Goal: Task Accomplishment & Management: Use online tool/utility

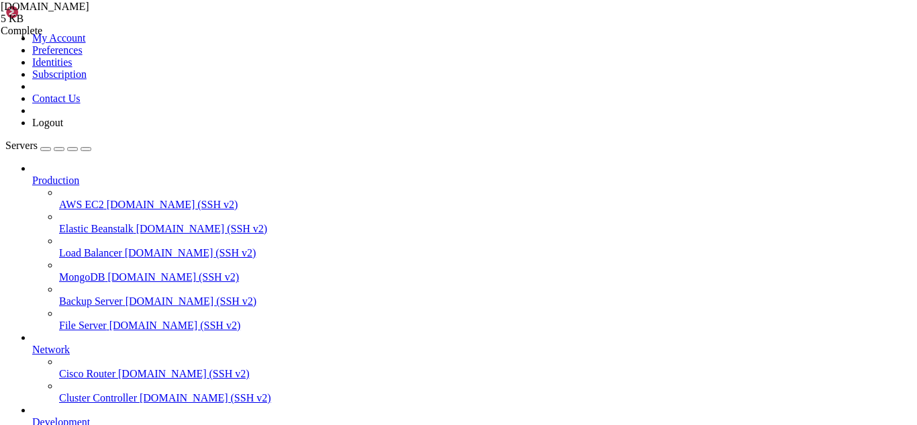
scroll to position [3844, 0]
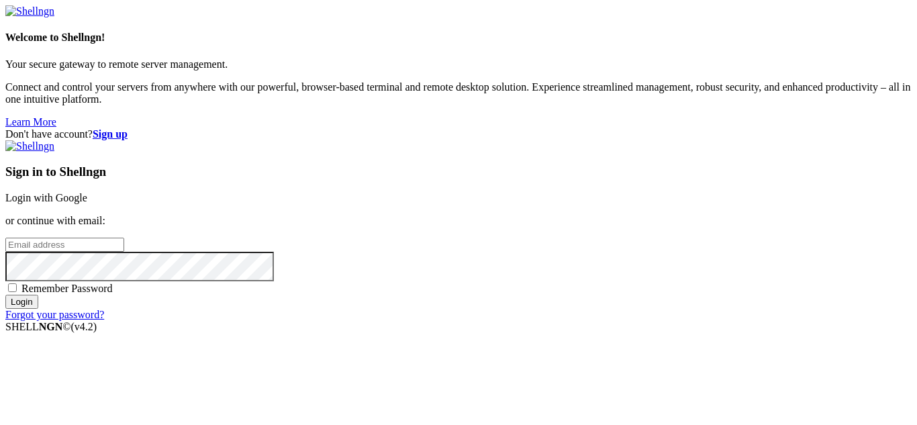
click at [87, 192] on link "Login with Google" at bounding box center [46, 197] width 82 height 11
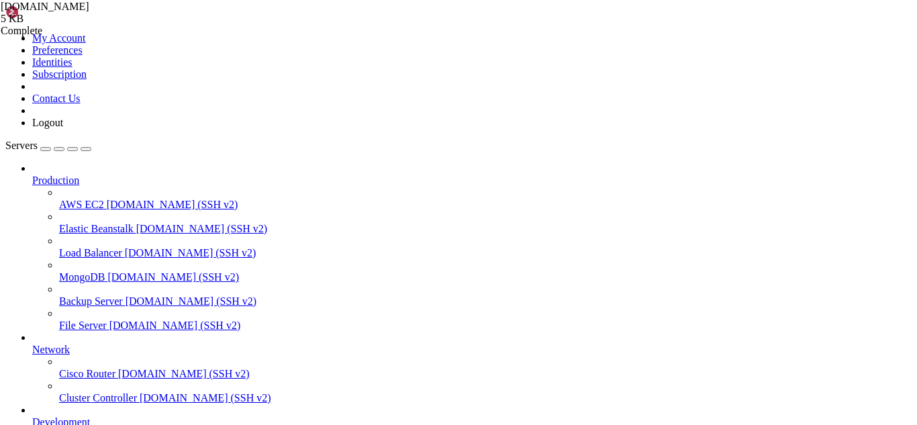
scroll to position [4095, 0]
drag, startPoint x: 301, startPoint y: 1145, endPoint x: 230, endPoint y: 1144, distance: 71.1
drag, startPoint x: 172, startPoint y: 1127, endPoint x: 10, endPoint y: 1060, distance: 175.1
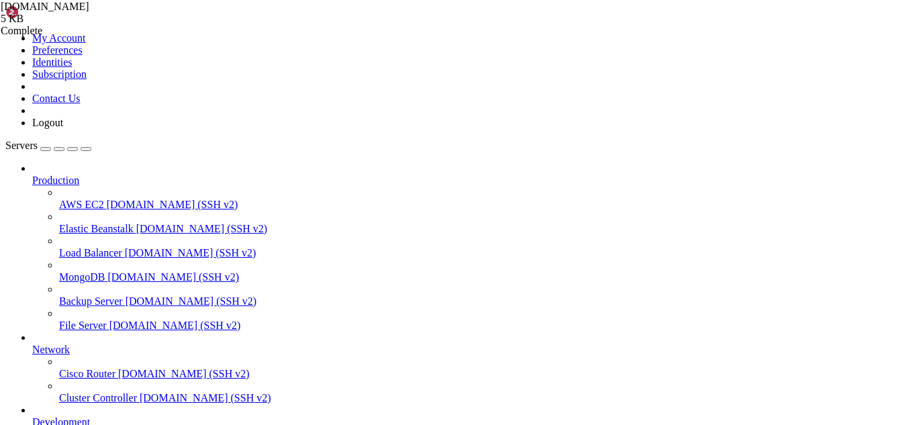
copy div "[root@hosting ~]# postqueue -p -Queue ID- --Size-- ----Arrival Time---- -Sender…"
drag, startPoint x: 291, startPoint y: 45, endPoint x: 199, endPoint y: 50, distance: 92.7
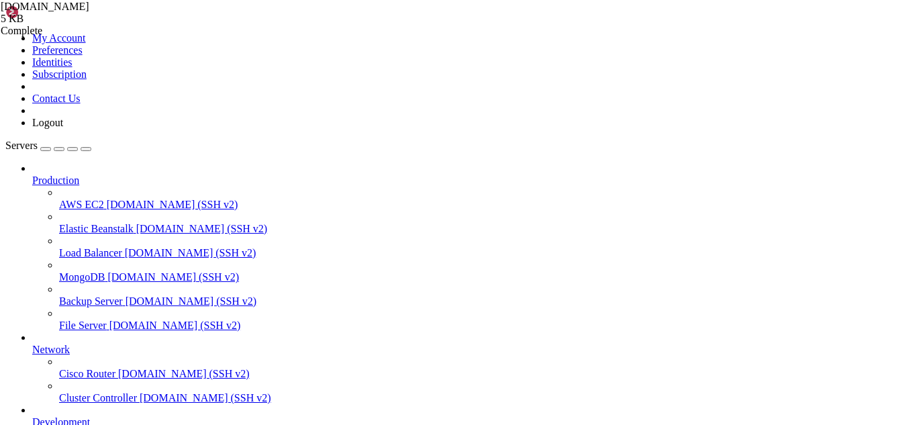
paste input "/etc/postfix/"
type input "/"
paste input "/etc/postfix/"
type input "/etc/postfix/"
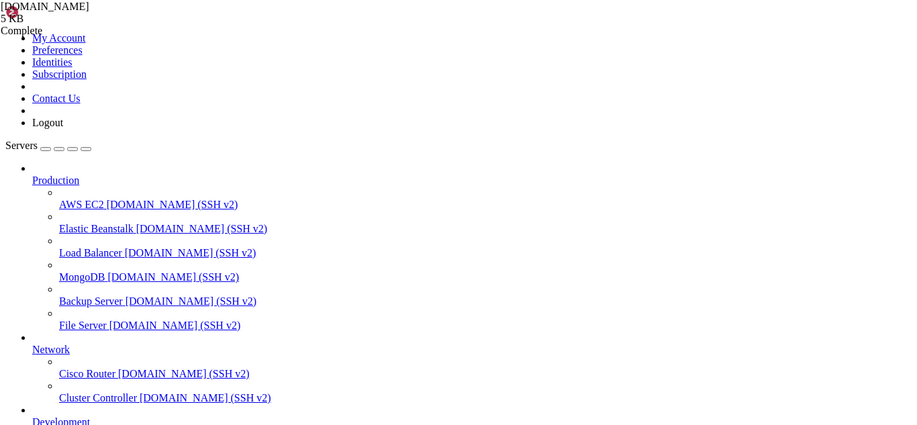
type textarea "myorigin = /etc/mailname"
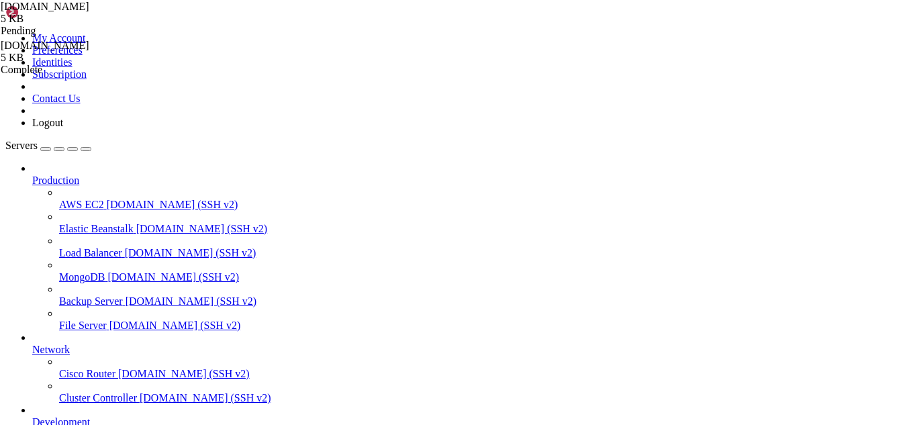
drag, startPoint x: 244, startPoint y: 1149, endPoint x: 207, endPoint y: 1127, distance: 42.1
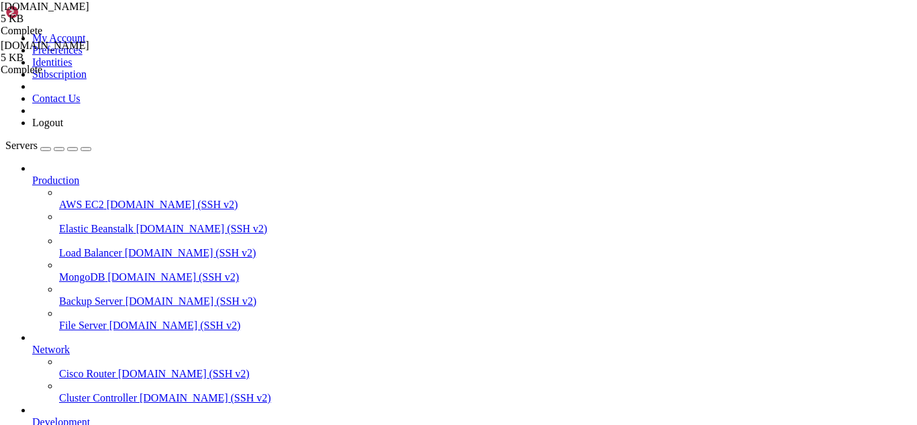
drag, startPoint x: 179, startPoint y: 888, endPoint x: 129, endPoint y: 912, distance: 56.1
drag, startPoint x: 187, startPoint y: 1149, endPoint x: 166, endPoint y: 1149, distance: 20.8
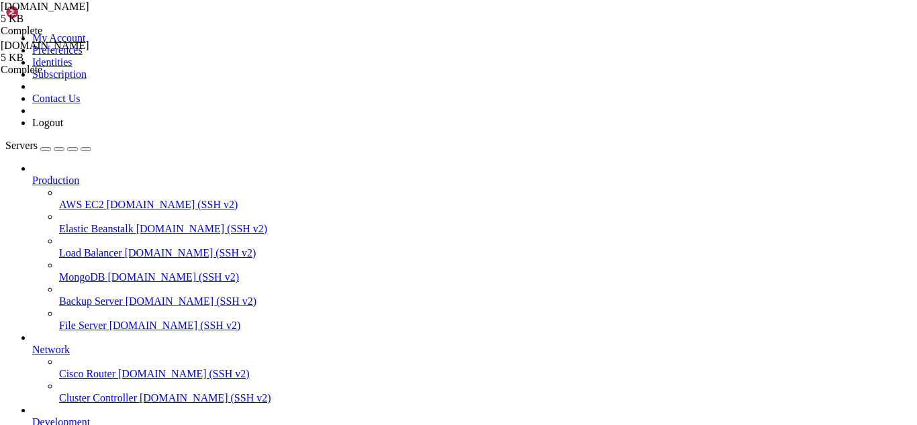
scroll to position [3844, 0]
drag, startPoint x: 201, startPoint y: 1150, endPoint x: 178, endPoint y: 1147, distance: 22.4
drag, startPoint x: 185, startPoint y: 1142, endPoint x: 154, endPoint y: 1149, distance: 30.9
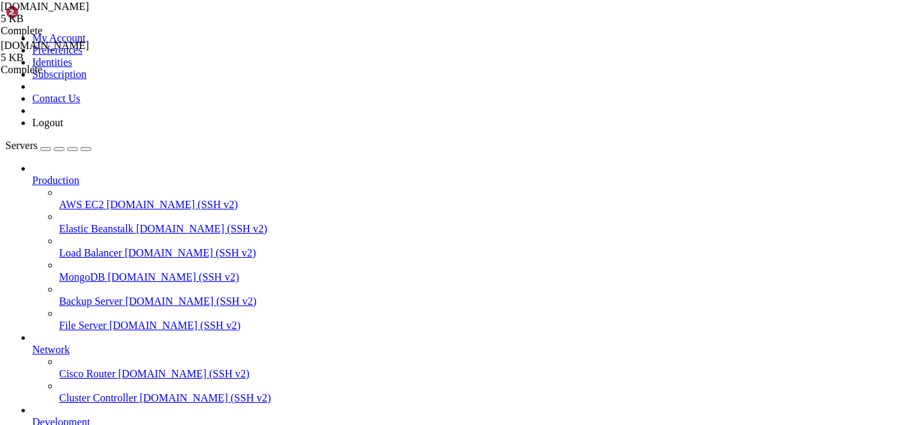
drag, startPoint x: 339, startPoint y: 1127, endPoint x: 12, endPoint y: 870, distance: 416.2
copy div "[lore@ipsumdo ~]# sitametco adipis elitsed --do-eiusm ● tempori.utlabor - Etdol…"
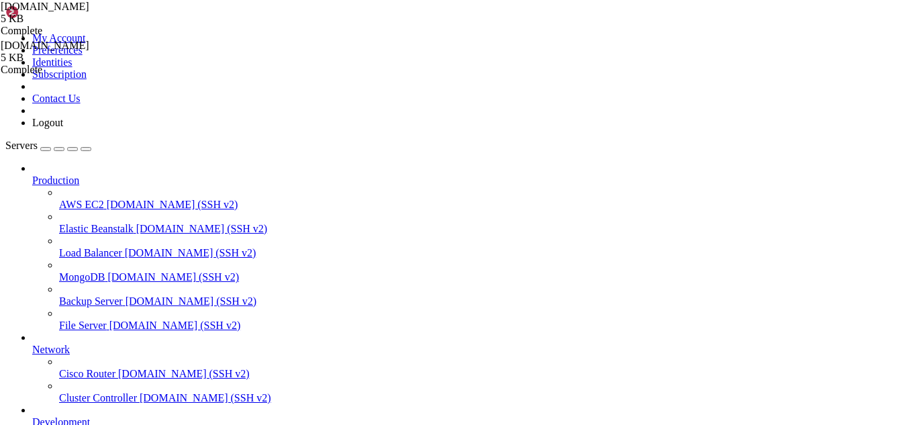
scroll to position [4175, 0]
drag, startPoint x: 173, startPoint y: 1140, endPoint x: 143, endPoint y: 1145, distance: 30.6
drag, startPoint x: 215, startPoint y: 1137, endPoint x: 172, endPoint y: 1133, distance: 43.7
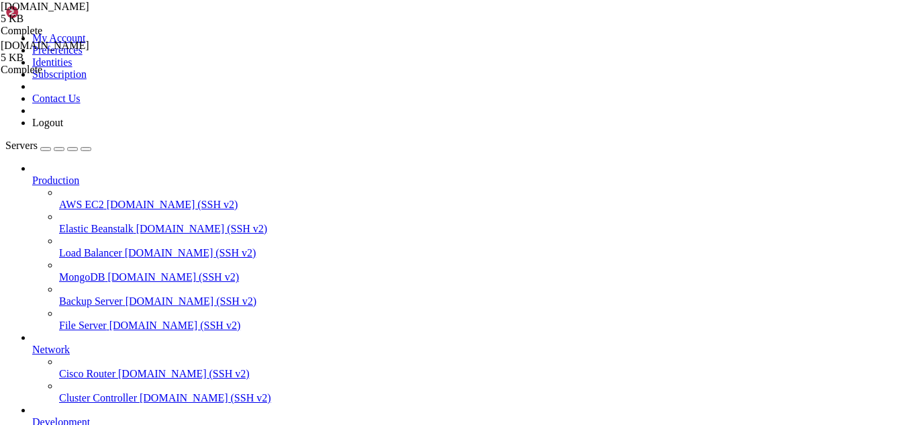
drag, startPoint x: 404, startPoint y: 1138, endPoint x: 11, endPoint y: 1092, distance: 395.2
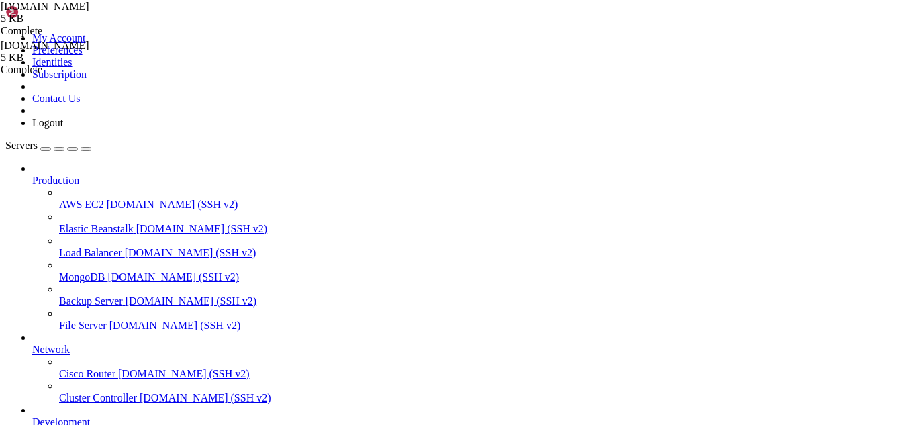
drag, startPoint x: 300, startPoint y: 1147, endPoint x: 254, endPoint y: 1147, distance: 45.6
drag, startPoint x: 554, startPoint y: 1130, endPoint x: 11, endPoint y: 1107, distance: 543.3
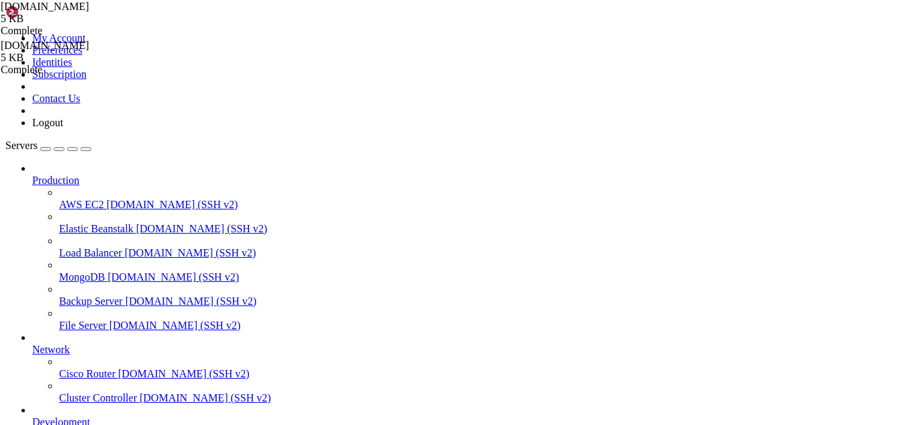
copy div "[root@hosting ~]# netstat -tulnp | grep :25 tcp 0 0 [TECHNICAL_ID] :25 [TECHNIC…"
drag, startPoint x: 161, startPoint y: 1137, endPoint x: 129, endPoint y: 1139, distance: 32.3
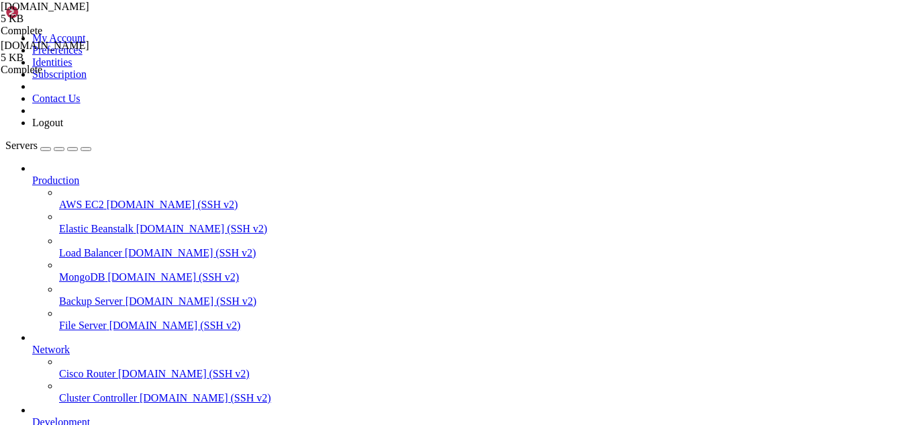
drag, startPoint x: 367, startPoint y: 1125, endPoint x: 13, endPoint y: 1120, distance: 354.3
copy div "[root@hosting ~]# grep submission /etc/postfix/[DOMAIN_NAME] submission inet n …"
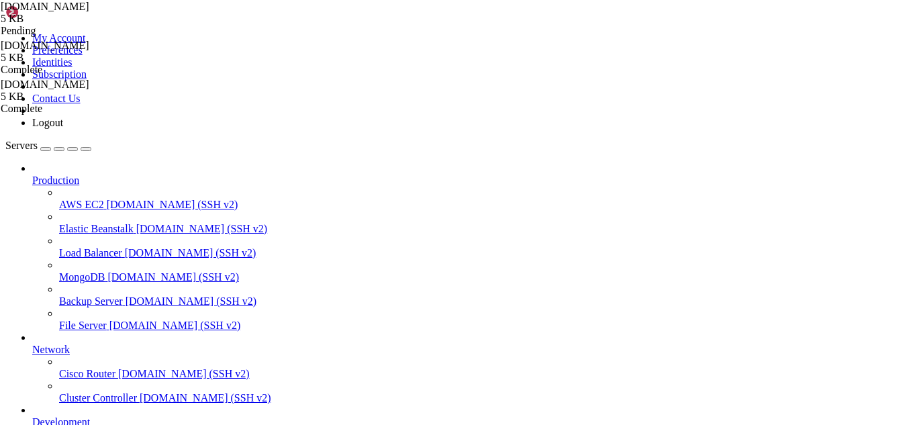
type textarea "myorigin = /etc/mailname"
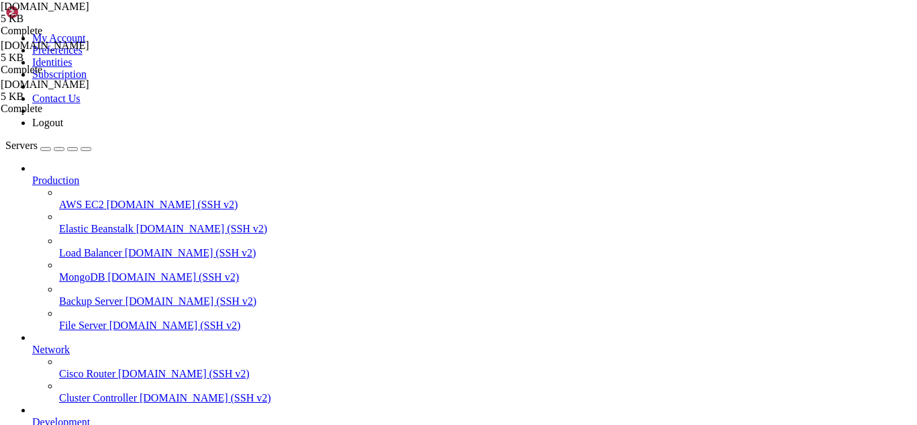
drag, startPoint x: 136, startPoint y: 1140, endPoint x: 129, endPoint y: 1147, distance: 10.0
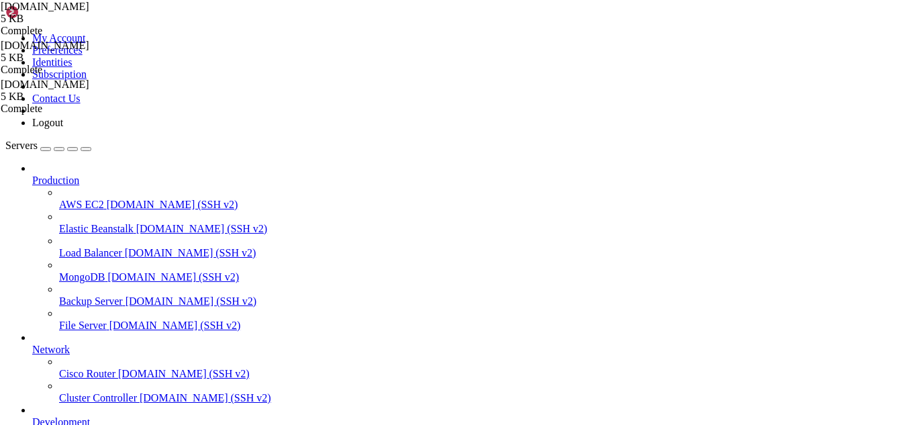
drag, startPoint x: 362, startPoint y: 1141, endPoint x: 17, endPoint y: 1105, distance: 346.7
copy div "root@hosting ~]# echo "[DOMAIN_NAME]" > /etc/mailname [root@hosting ~]# [root@h…"
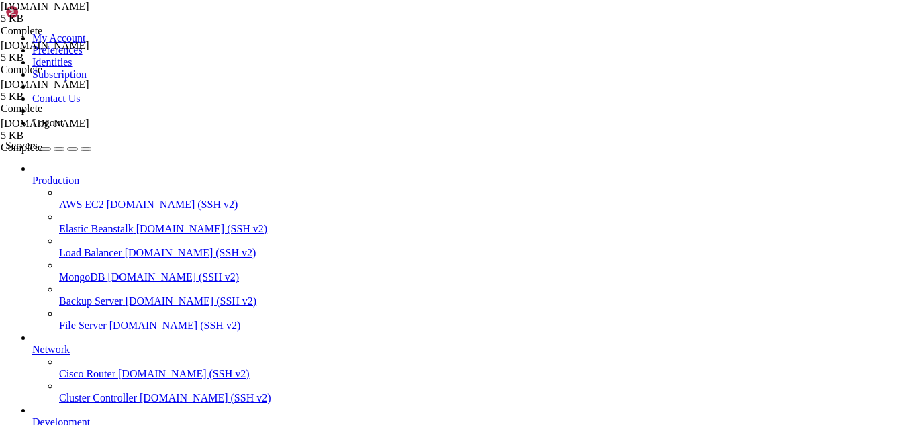
scroll to position [126, 0]
type textarea "alias_database = hash:/etc/aliases"
type input "submi"
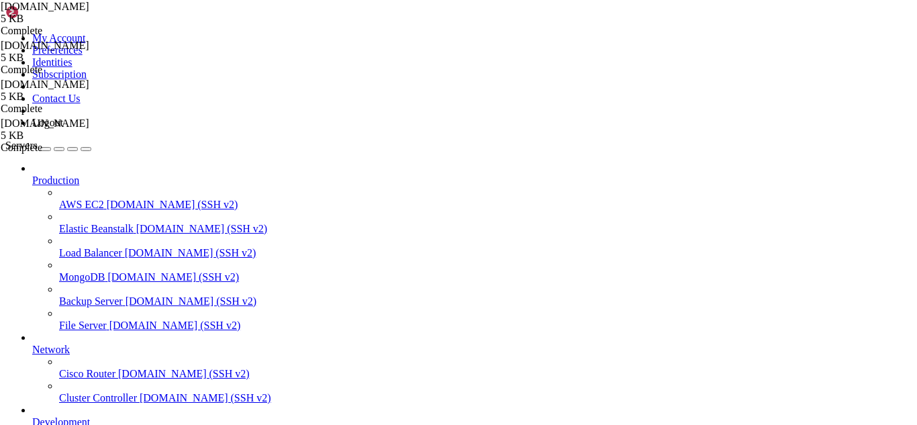
drag, startPoint x: 218, startPoint y: 1151, endPoint x: 192, endPoint y: 1150, distance: 26.2
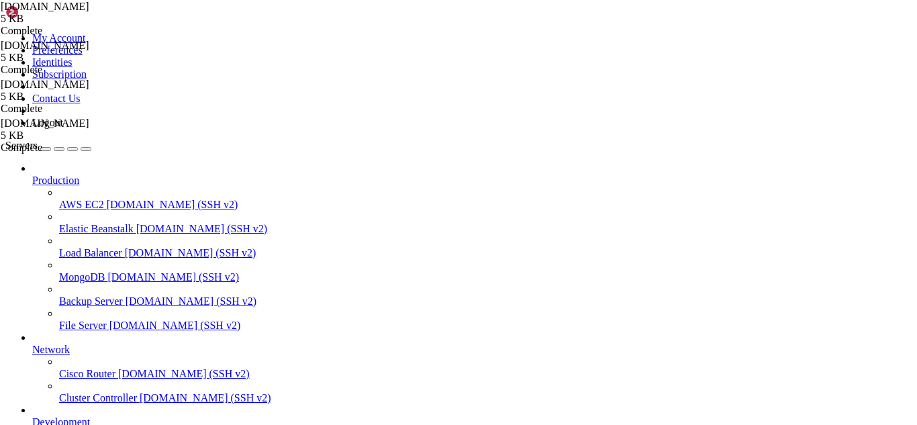
scroll to position [5794, 0]
drag, startPoint x: 162, startPoint y: 1148, endPoint x: 152, endPoint y: 1146, distance: 10.3
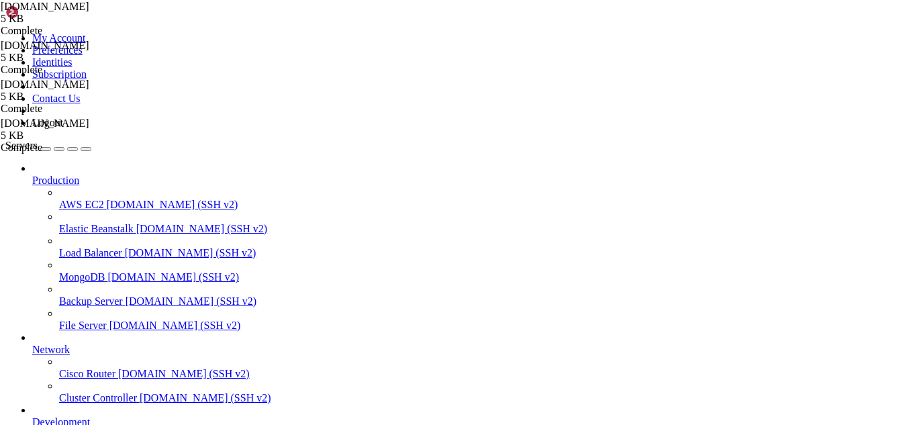
scroll to position [6946, 0]
drag, startPoint x: 219, startPoint y: 1148, endPoint x: 184, endPoint y: 1144, distance: 35.1
drag, startPoint x: 92, startPoint y: 1123, endPoint x: 11, endPoint y: 958, distance: 183.6
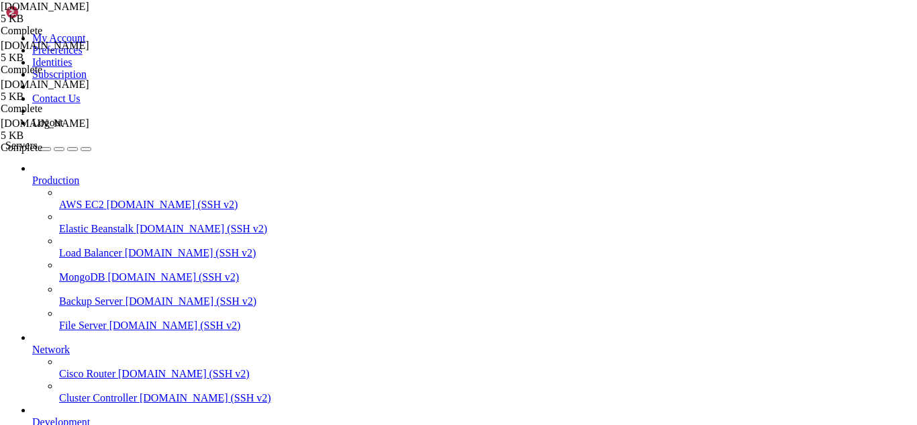
copy div "CONNECTED(00000003) Can't use SSL_get_servername depth=2 C = US, O = Internet S…"
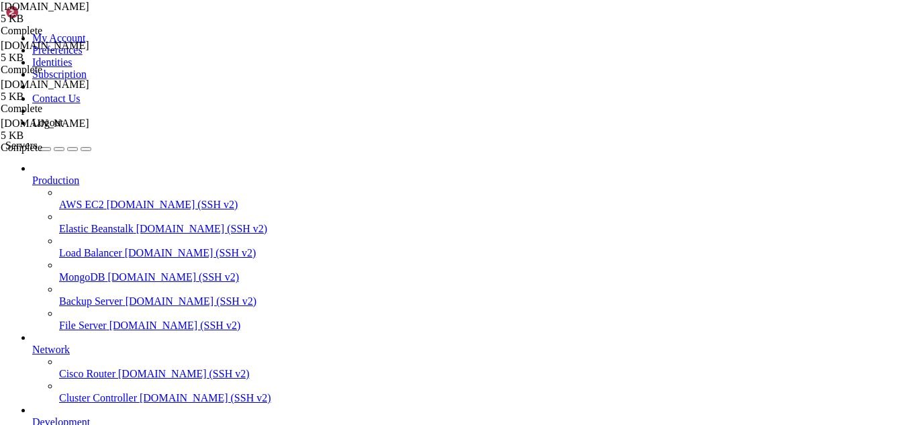
drag, startPoint x: 116, startPoint y: 1141, endPoint x: 11, endPoint y: 980, distance: 193.0
copy div "[root@hosting ~]# swaks --to [EMAIL_ADDRESS][DOMAIN_NAME] \ > === Trying [DOMAI…"
drag, startPoint x: 135, startPoint y: 1156, endPoint x: 109, endPoint y: 1145, distance: 28.3
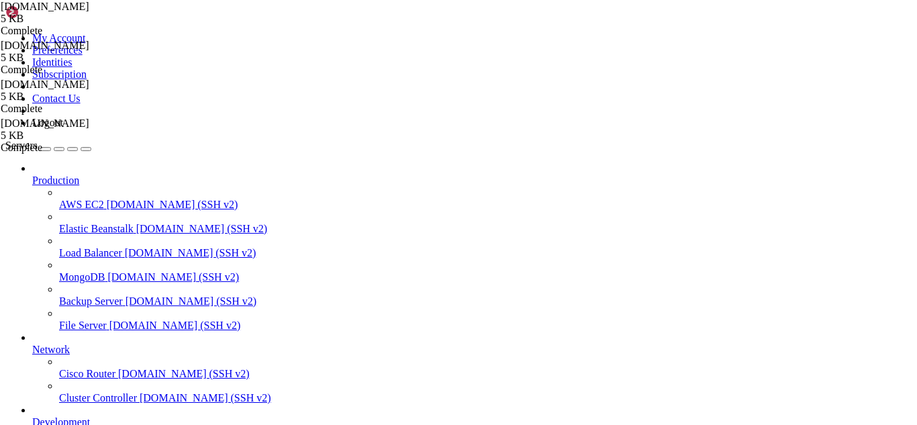
drag, startPoint x: 231, startPoint y: 1129, endPoint x: 11, endPoint y: 923, distance: 301.0
copy div "[root@hosting ~]# swaks --to [EMAIL_ADDRESS][DOMAIN_NAME] --from [EMAIL_ADDRESS…"
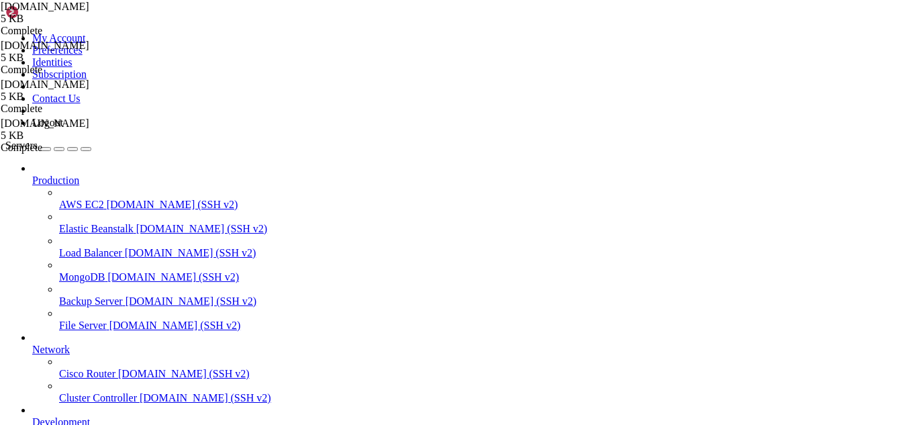
scroll to position [8361, 0]
drag, startPoint x: 111, startPoint y: 1139, endPoint x: 13, endPoint y: 994, distance: 175.3
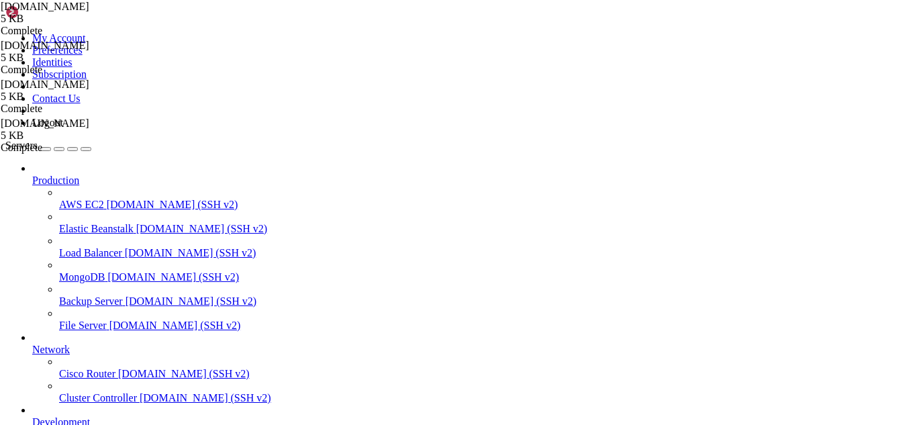
copy div "[root@hosting ~]# swaks --to [EMAIL_ADDRESS][DOMAIN_NAME] \ > === Trying [DOMAI…"
drag, startPoint x: 160, startPoint y: 1147, endPoint x: 146, endPoint y: 1147, distance: 14.1
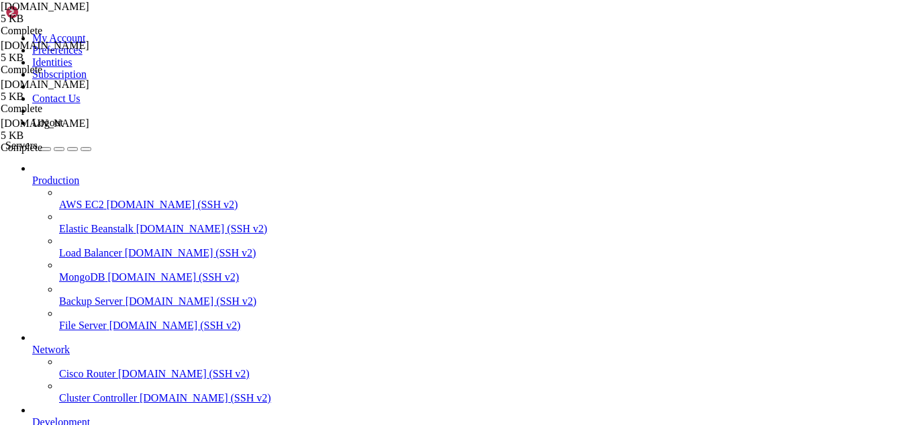
drag, startPoint x: 109, startPoint y: 1139, endPoint x: 12, endPoint y: 892, distance: 265.8
copy div "[root@hosting ~]# swaks --to [EMAIL_ADDRESS][DOMAIN_NAME] --from [EMAIL_ADDRESS…"
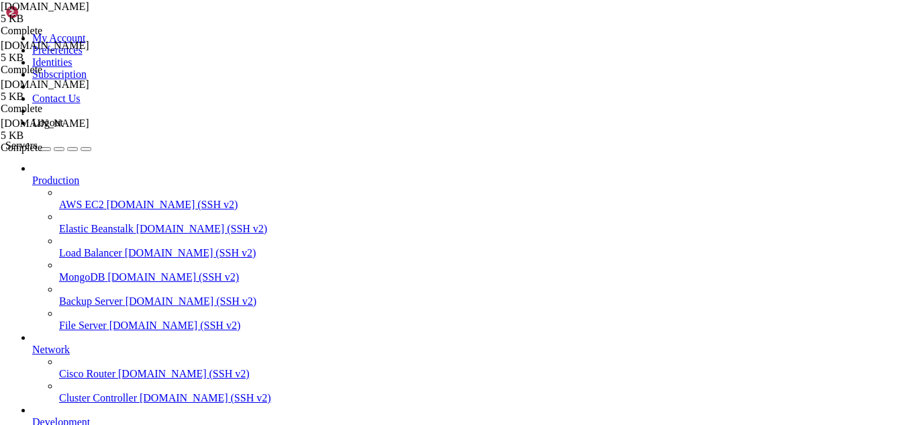
scroll to position [9866, 0]
type textarea "virtual_alias_maps = proxy:mysql:/etc/postfix/[URL][DOMAIN_NAME], proxy:mysql:/…"
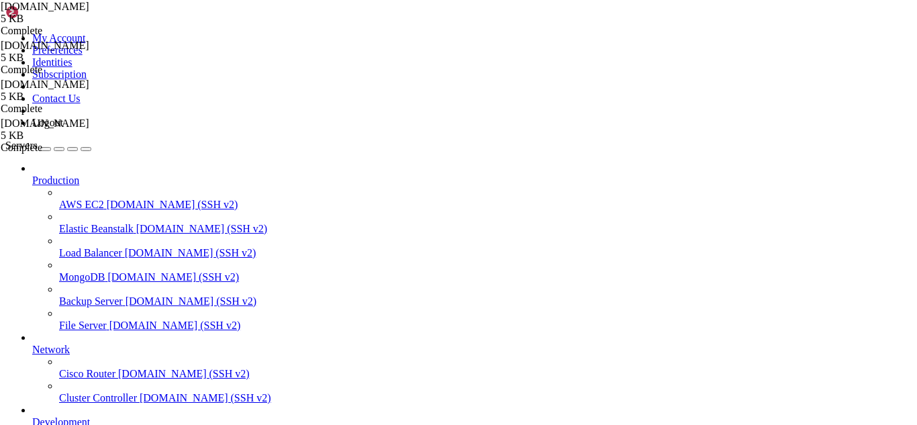
drag, startPoint x: 285, startPoint y: 44, endPoint x: 172, endPoint y: 50, distance: 113.6
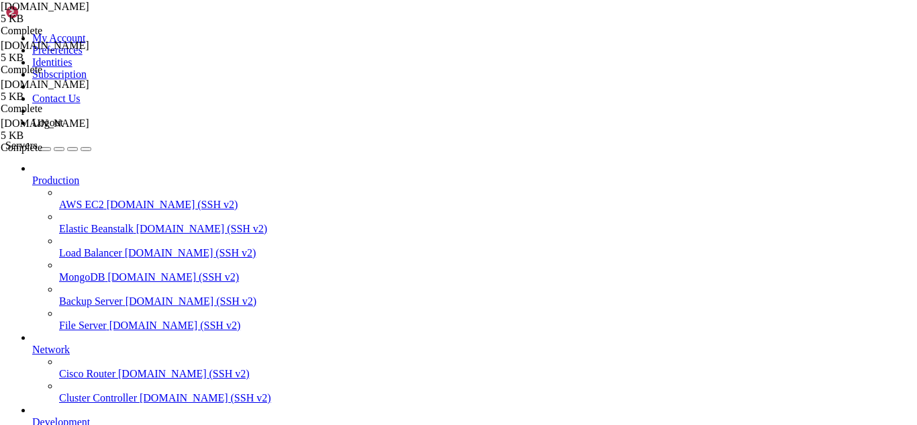
drag, startPoint x: 278, startPoint y: 50, endPoint x: 197, endPoint y: 47, distance: 80.6
paste input "usr/share/roundcube/config/config.inc.php"
drag, startPoint x: 344, startPoint y: 46, endPoint x: 197, endPoint y: 58, distance: 147.5
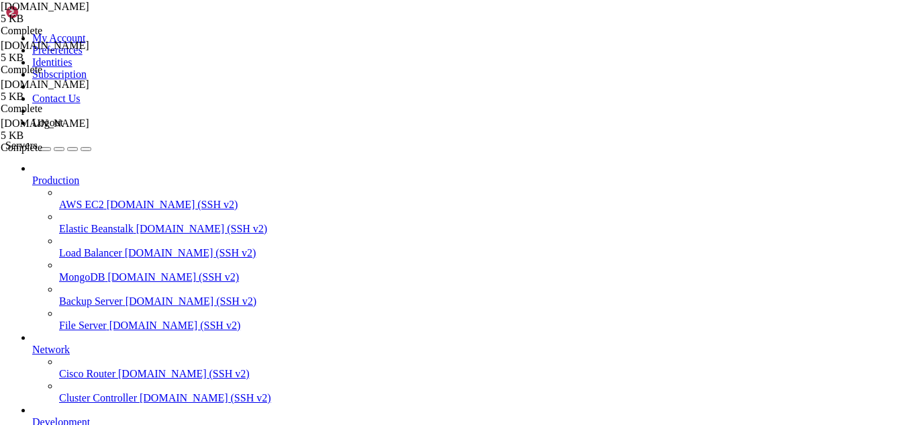
paste input "var/lib/roundcube/config/"
drag, startPoint x: 148, startPoint y: 1147, endPoint x: 136, endPoint y: 1145, distance: 12.2
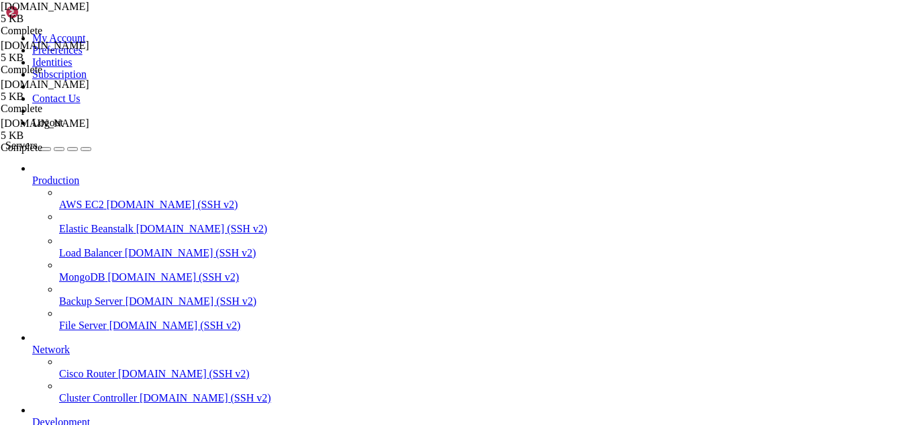
scroll to position [9958, 0]
drag, startPoint x: 451, startPoint y: 1127, endPoint x: 12, endPoint y: 1063, distance: 443.5
drag, startPoint x: 348, startPoint y: 48, endPoint x: 201, endPoint y: 54, distance: 147.1
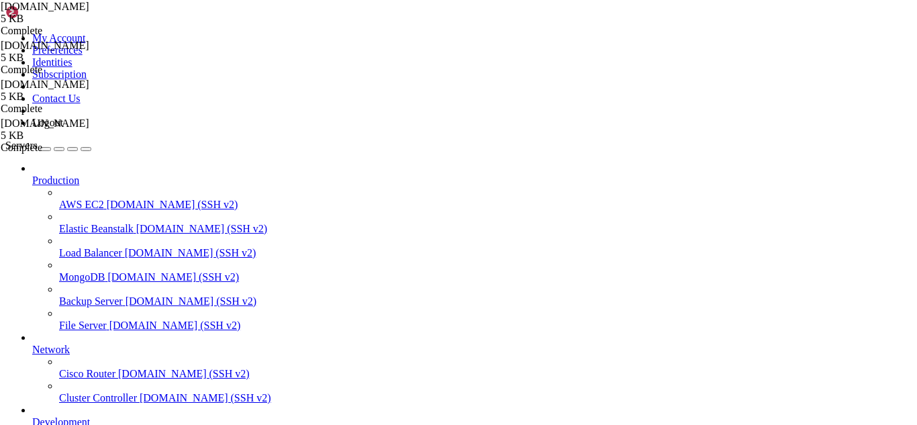
paste input "usr/local/cwpsrv/var/services"
type input "/usr/local/cwpsrv/var/services/roundcube/config/"
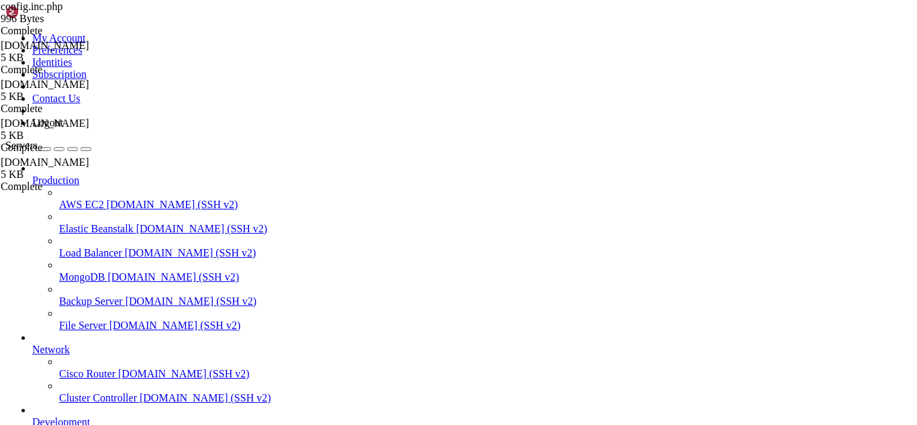
type textarea "$config['skin'] = 'elastic';"
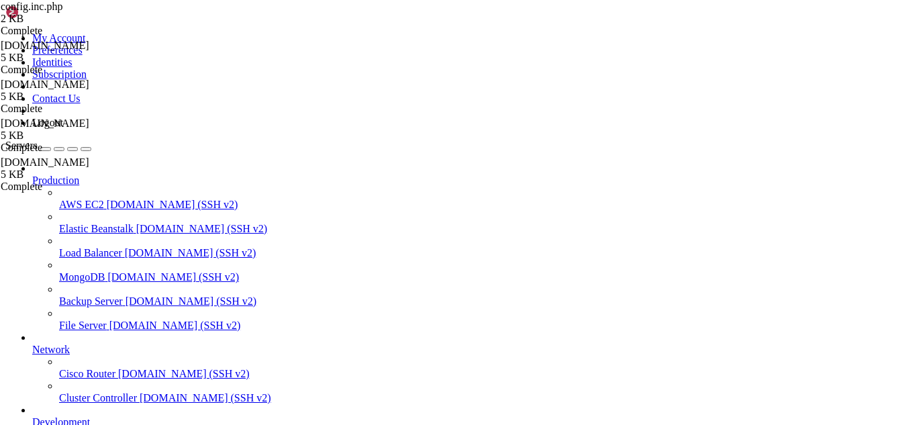
drag, startPoint x: 154, startPoint y: 1151, endPoint x: 138, endPoint y: 1146, distance: 17.6
drag, startPoint x: 189, startPoint y: 1149, endPoint x: 164, endPoint y: 1141, distance: 26.1
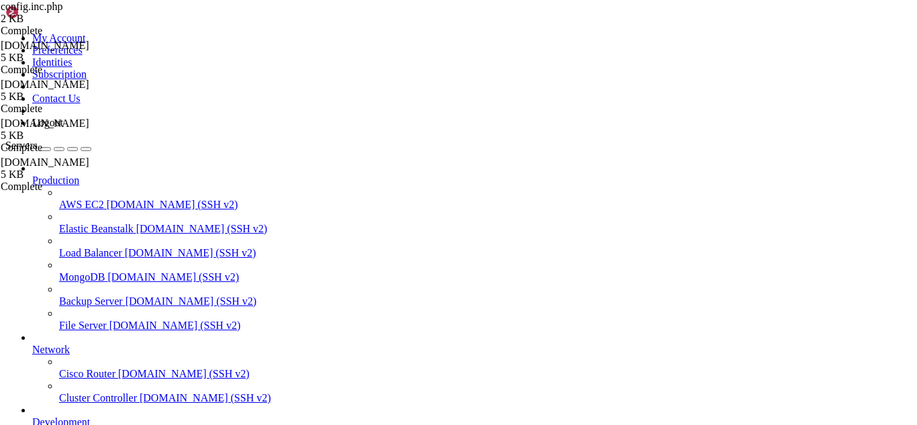
scroll to position [10129, 0]
drag, startPoint x: 278, startPoint y: 1127, endPoint x: 11, endPoint y: 1063, distance: 274.5
drag, startPoint x: 446, startPoint y: 49, endPoint x: 203, endPoint y: 50, distance: 242.2
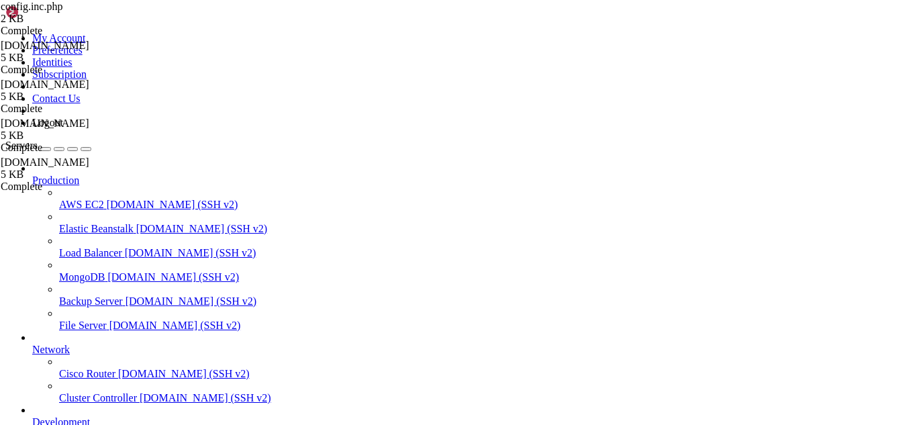
type input "/etc/postfix"
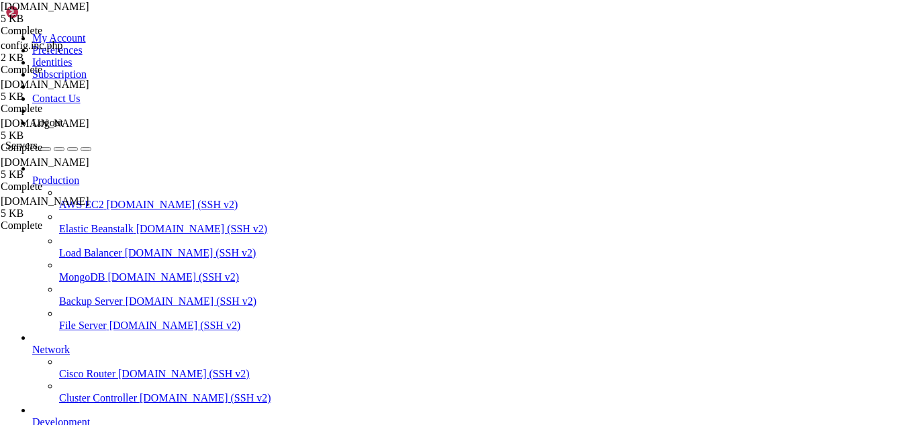
type textarea "myorigin = /etc/mailname"
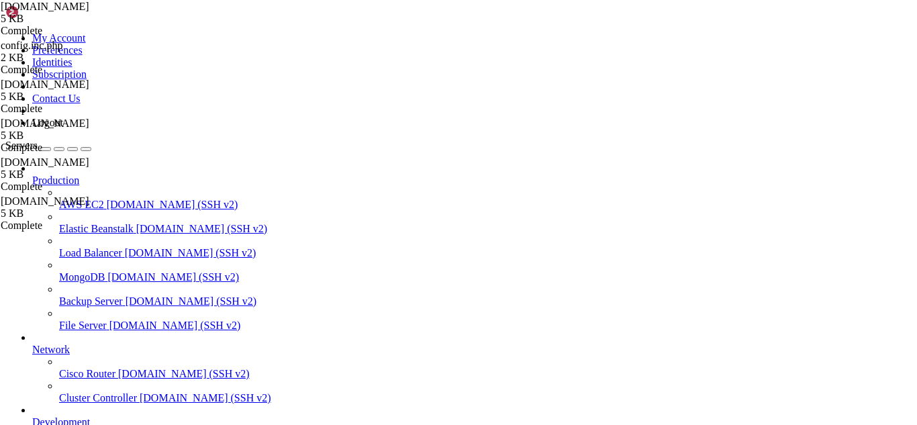
type textarea "sendmail_path = /usr/sbin/sendmail.postfix"
type input "smtps"
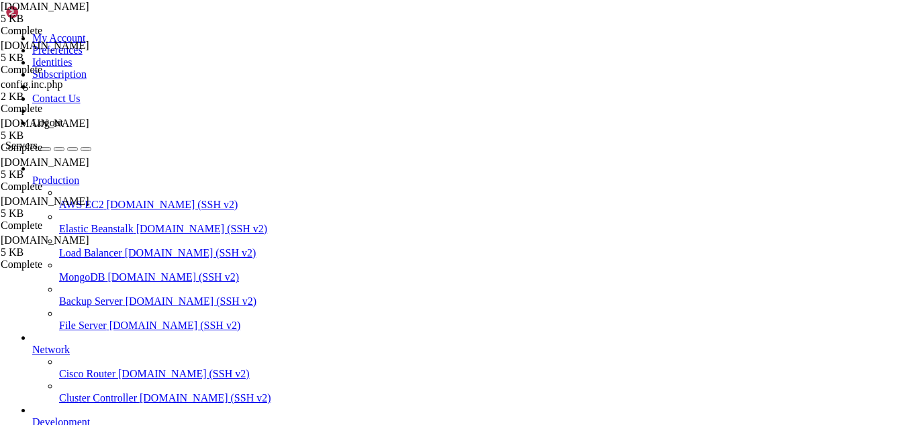
type textarea "smtp_helo_name = [DOMAIN_NAME]"
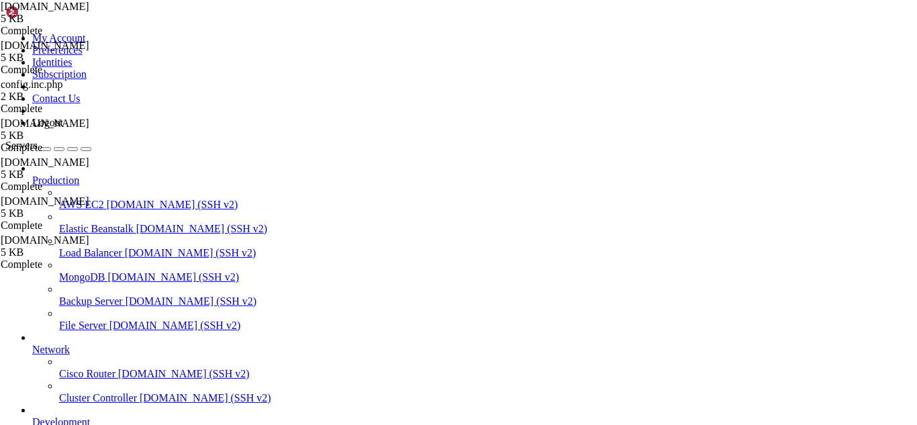
scroll to position [10174, 0]
drag, startPoint x: 134, startPoint y: 1159, endPoint x: 111, endPoint y: 1147, distance: 25.5
drag, startPoint x: 111, startPoint y: 1139, endPoint x: 12, endPoint y: 1053, distance: 131.2
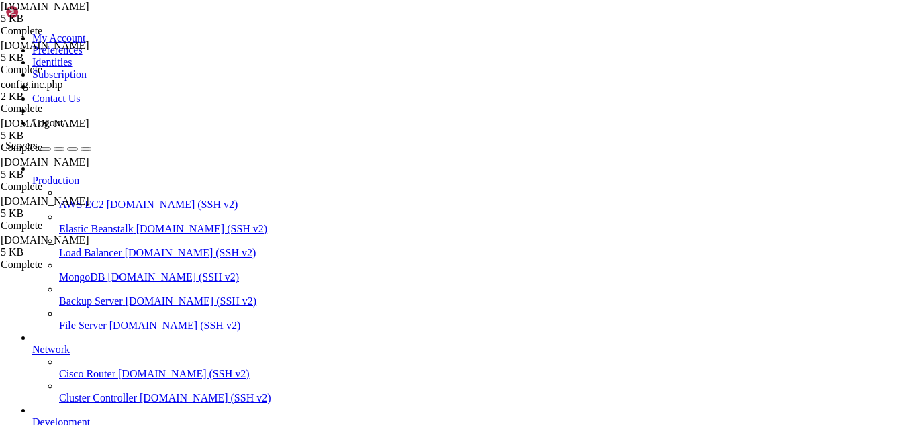
drag, startPoint x: 466, startPoint y: 373, endPoint x: 205, endPoint y: 346, distance: 262.4
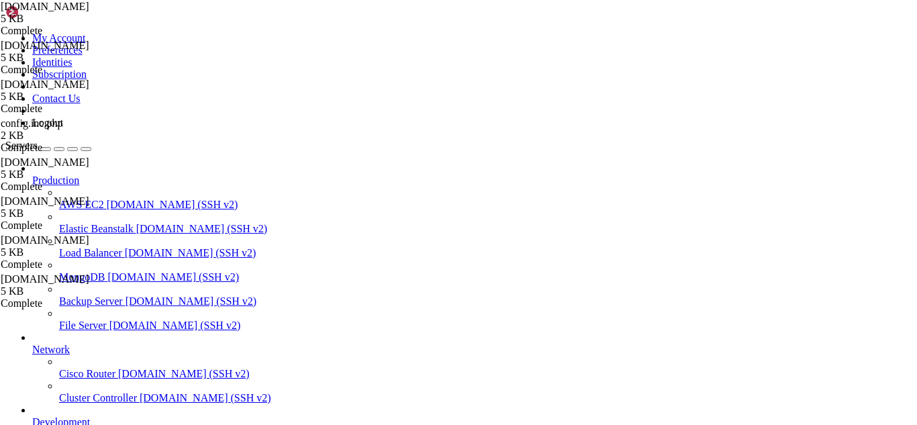
type textarea "smtps inet n - n - - smtpd -o syslog_name=postfix/smtps"
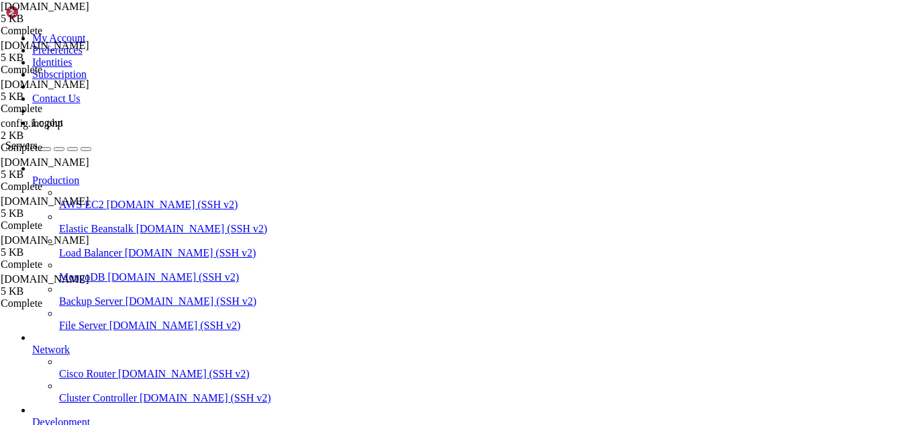
type textarea "user=nobody argv=/usr/bin/python /usr/libexec/postfix/policyd-spf"
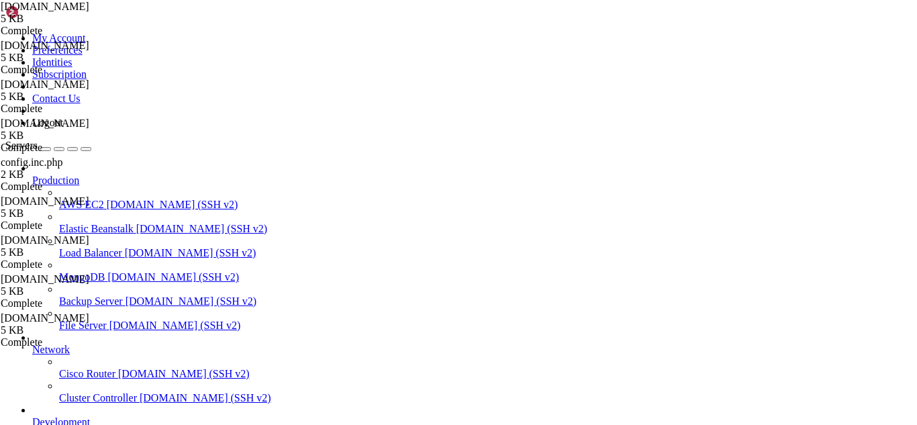
scroll to position [453, 0]
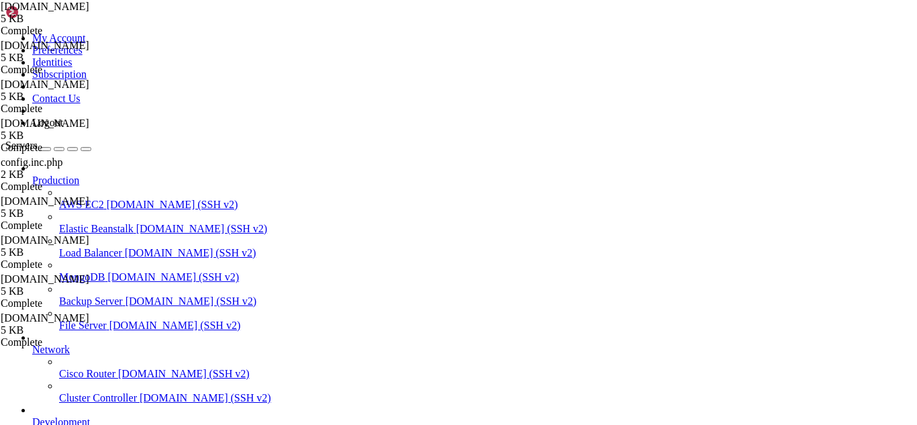
drag, startPoint x: 144, startPoint y: 1147, endPoint x: 119, endPoint y: 1148, distance: 24.9
drag, startPoint x: 11, startPoint y: 905, endPoint x: 26, endPoint y: 922, distance: 22.3
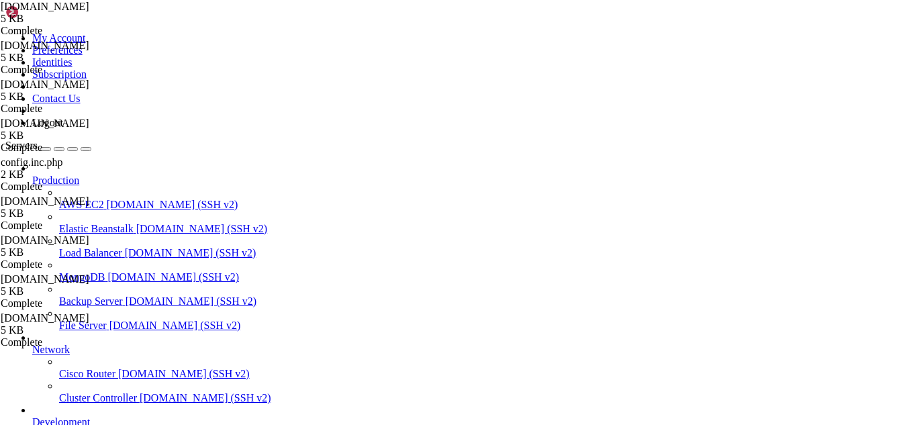
drag, startPoint x: 11, startPoint y: 853, endPoint x: 546, endPoint y: 1140, distance: 607.2
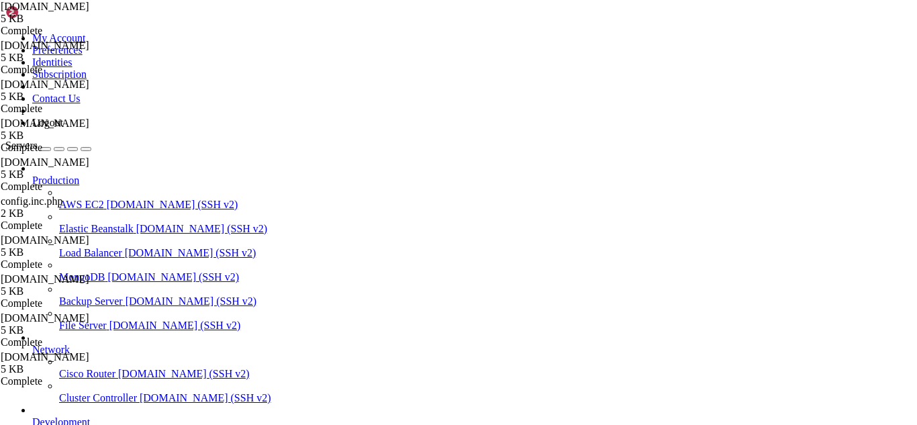
type textarea "sendmail_path = /usr/sbin/sendmail.postfix"
type input "myorigin"
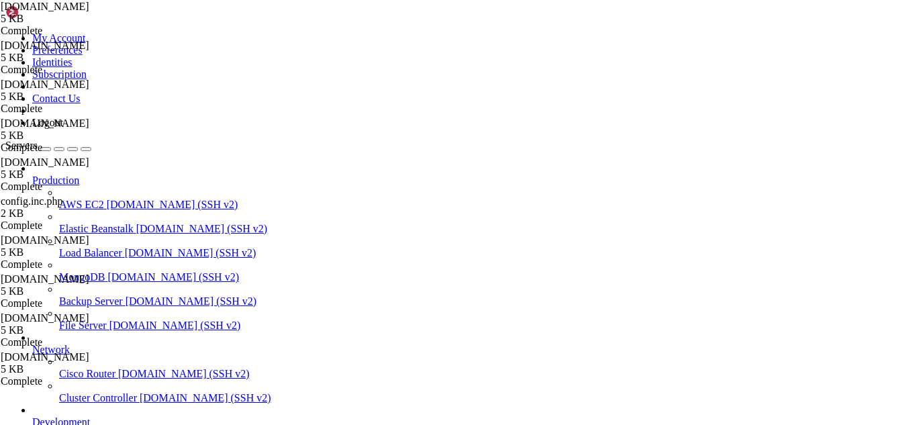
type textarea "mail_owner = postfix"
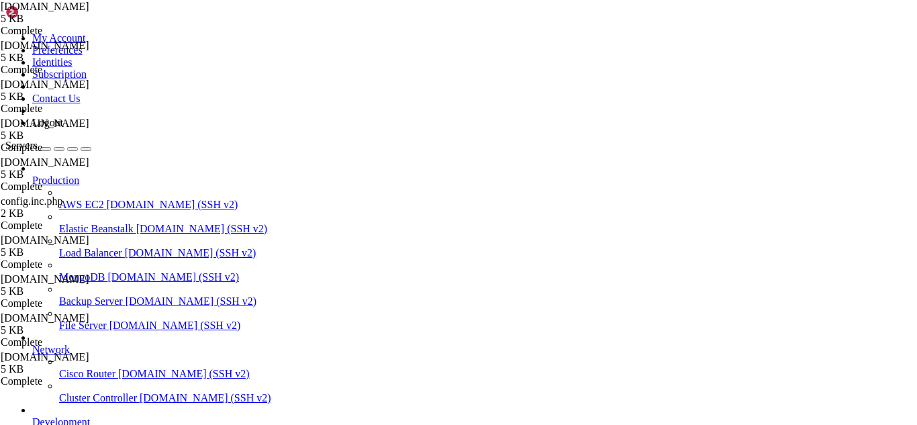
drag, startPoint x: 136, startPoint y: 1151, endPoint x: 117, endPoint y: 1144, distance: 20.2
drag, startPoint x: 496, startPoint y: 1138, endPoint x: 11, endPoint y: 890, distance: 544.6
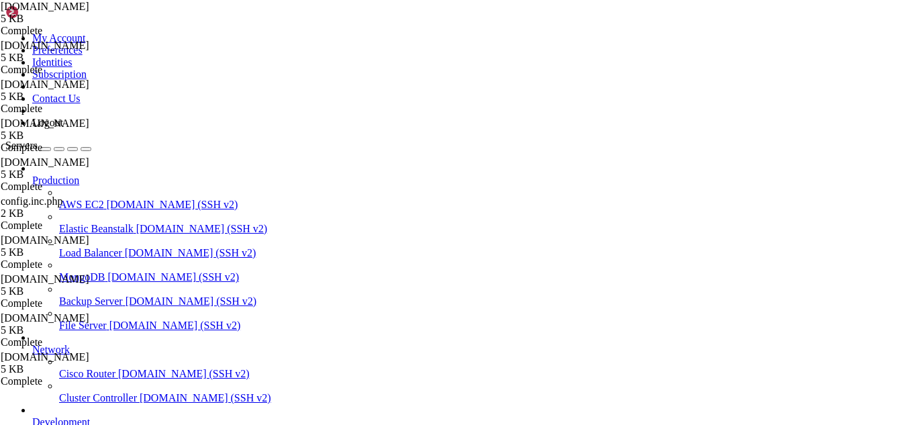
scroll to position [10904, 0]
drag, startPoint x: 142, startPoint y: 1155, endPoint x: 117, endPoint y: 1140, distance: 29.5
drag, startPoint x: 108, startPoint y: 1141, endPoint x: 13, endPoint y: 1061, distance: 124.7
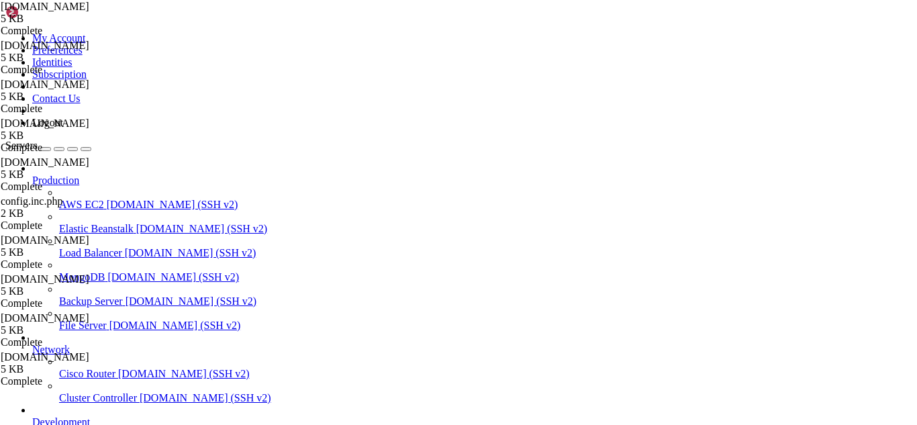
drag, startPoint x: 150, startPoint y: 1163, endPoint x: 130, endPoint y: 1146, distance: 26.6
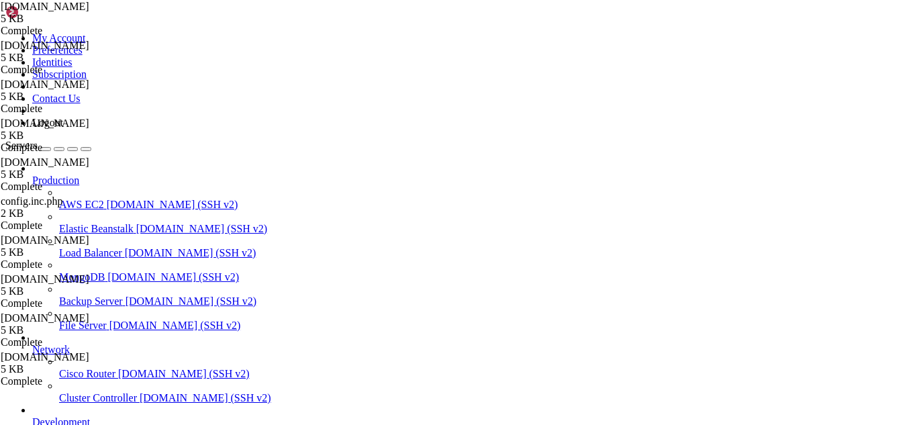
scroll to position [166, 0]
type textarea "user=nobody argv=/usr/bin/python /usr/libexec/postfix/policyd-spf"
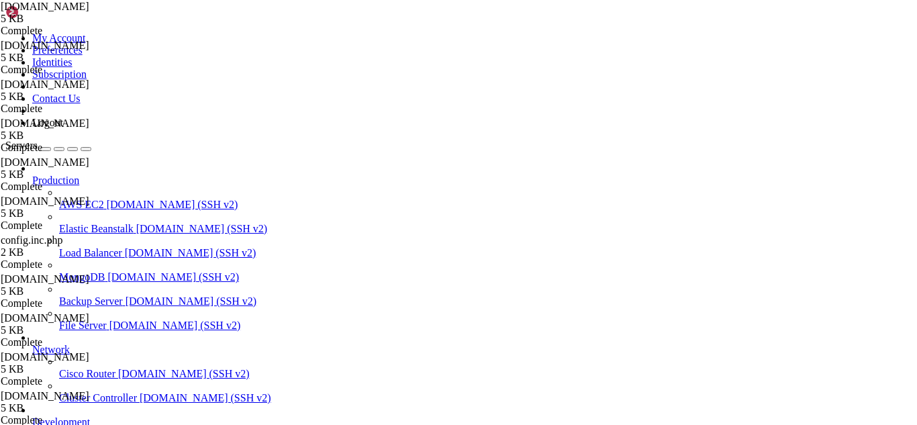
drag, startPoint x: 142, startPoint y: 1155, endPoint x: 121, endPoint y: 1144, distance: 23.4
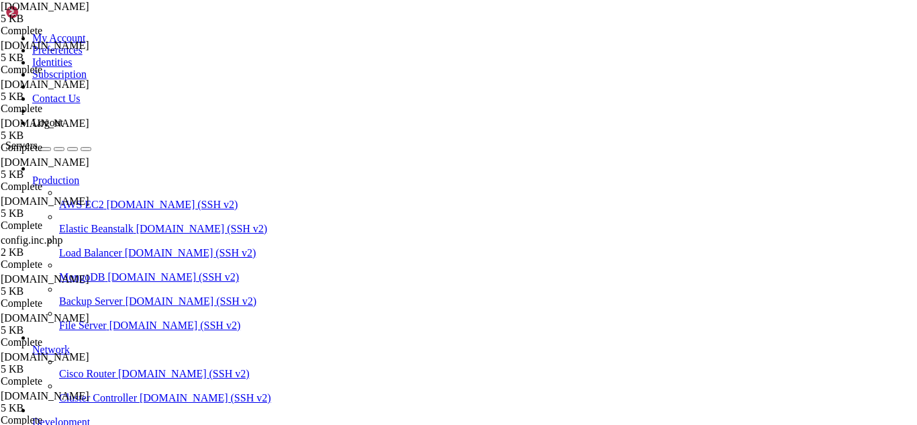
drag, startPoint x: 184, startPoint y: 1147, endPoint x: 154, endPoint y: 1147, distance: 30.2
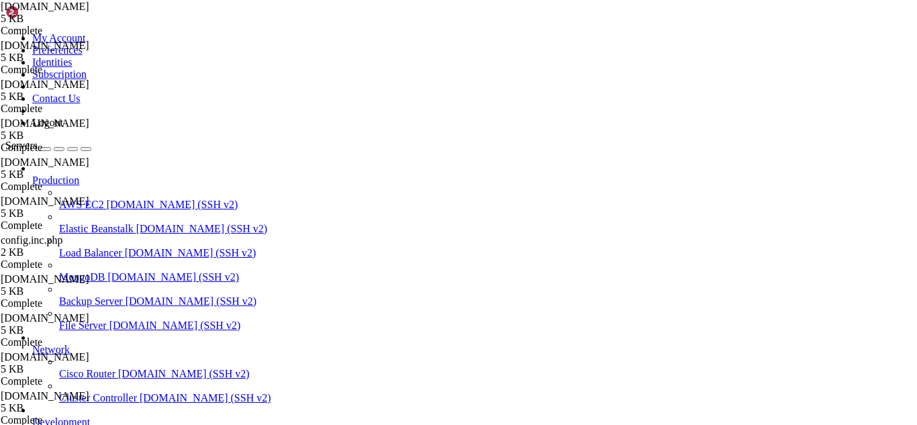
drag, startPoint x: 211, startPoint y: 1142, endPoint x: 189, endPoint y: 1140, distance: 21.6
drag, startPoint x: 431, startPoint y: 1116, endPoint x: 236, endPoint y: 1086, distance: 197.6
drag, startPoint x: 421, startPoint y: 1117, endPoint x: 10, endPoint y: 990, distance: 430.0
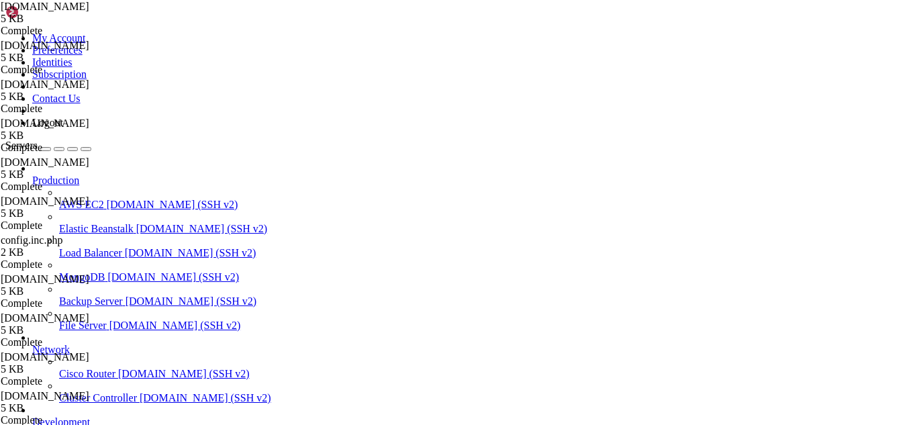
drag, startPoint x: 152, startPoint y: 1154, endPoint x: 116, endPoint y: 1134, distance: 41.4
drag, startPoint x: 12, startPoint y: 923, endPoint x: 244, endPoint y: 1141, distance: 318.0
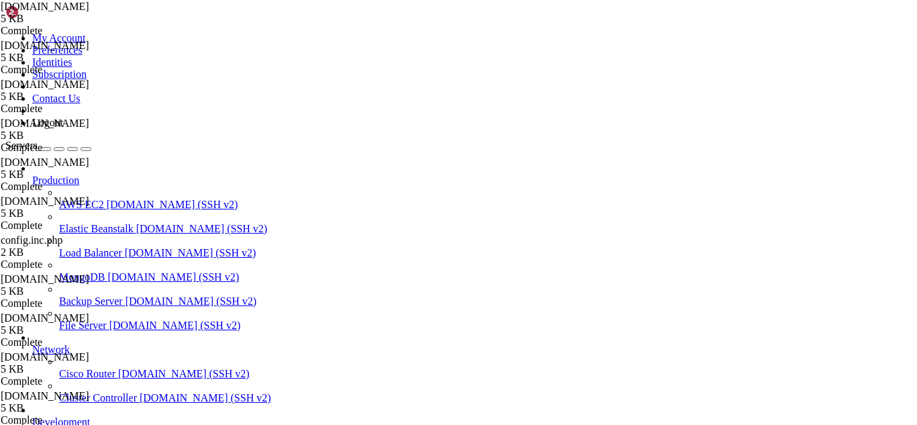
drag, startPoint x: 166, startPoint y: 1147, endPoint x: 145, endPoint y: 1139, distance: 22.3
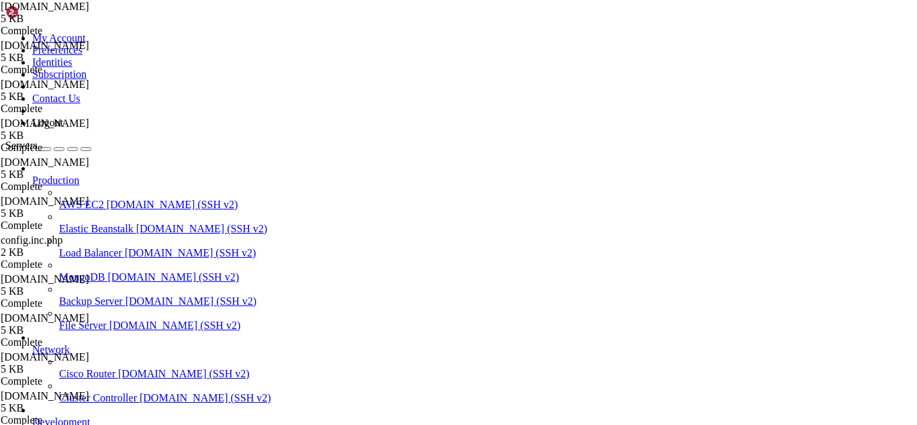
drag, startPoint x: 454, startPoint y: 1125, endPoint x: 11, endPoint y: 1084, distance: 444.7
drag, startPoint x: 158, startPoint y: 1150, endPoint x: 108, endPoint y: 1144, distance: 50.0
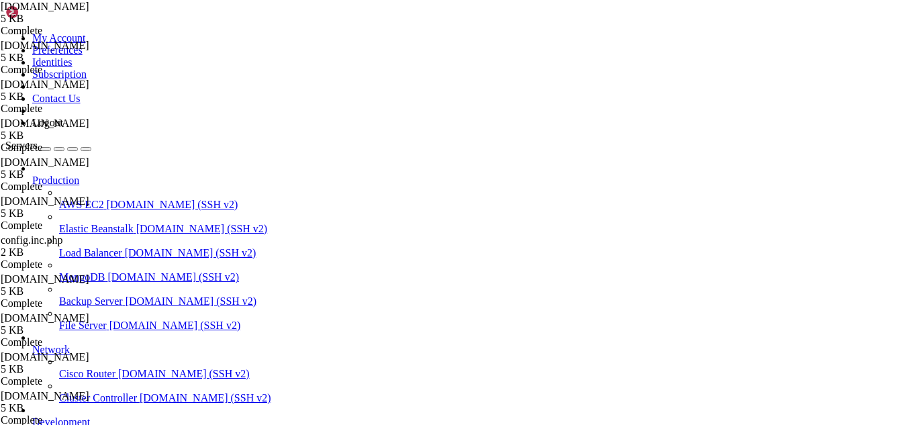
scroll to position [12957, 0]
drag, startPoint x: 219, startPoint y: 1136, endPoint x: 12, endPoint y: 1004, distance: 245.5
drag, startPoint x: 223, startPoint y: 1153, endPoint x: 178, endPoint y: 1151, distance: 45.7
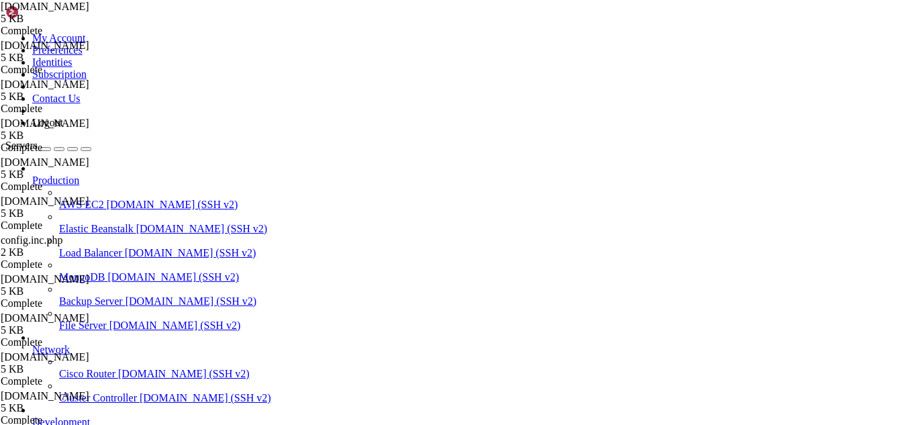
drag, startPoint x: 237, startPoint y: 1125, endPoint x: 10, endPoint y: 856, distance: 351.4
